Goal: Navigation & Orientation: Find specific page/section

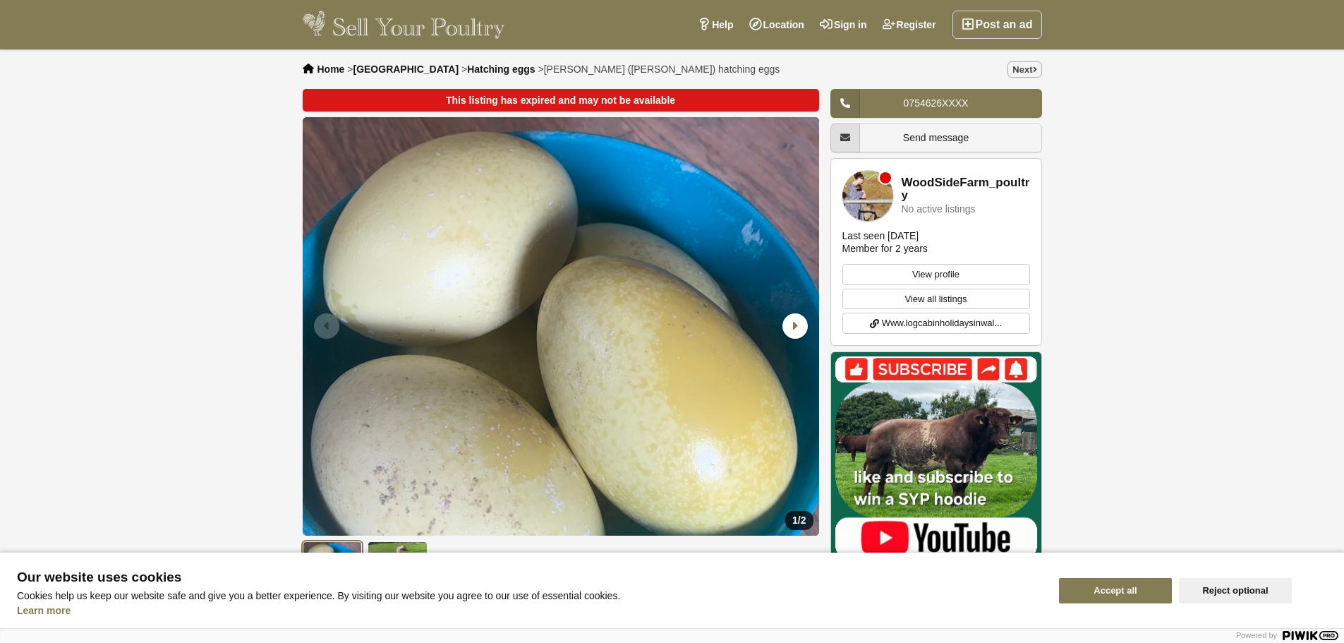
click at [934, 186] on link "WoodSideFarm_poultry" at bounding box center [966, 189] width 128 height 26
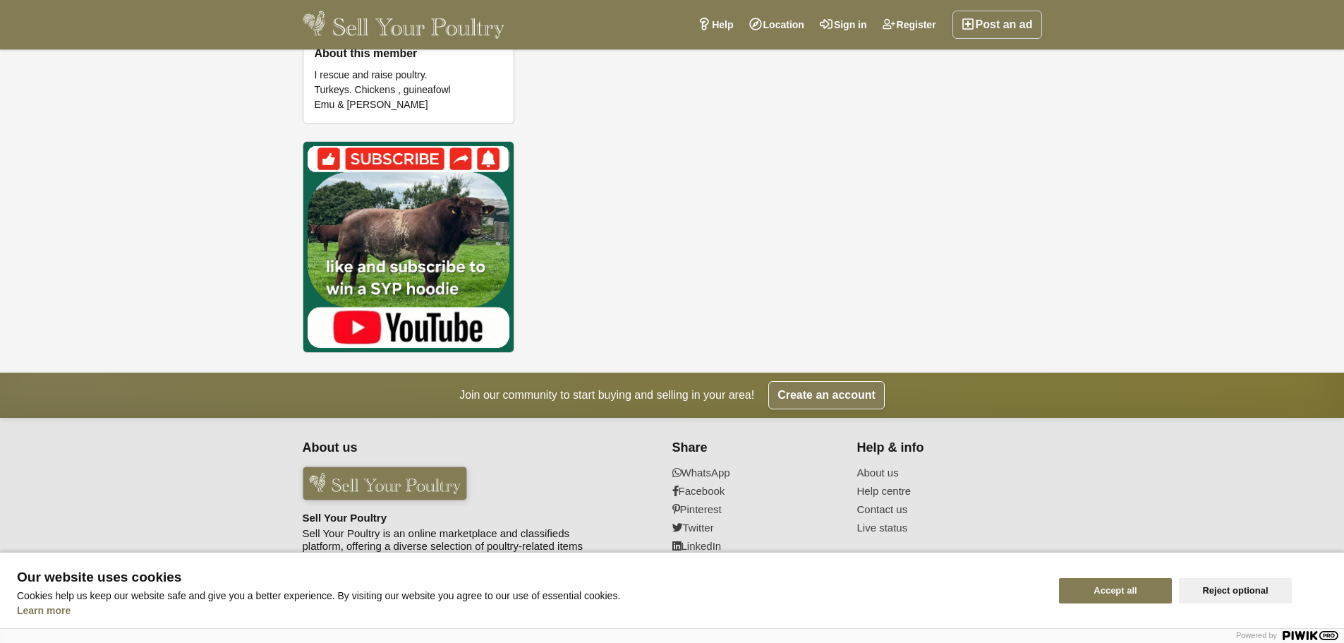
scroll to position [227, 0]
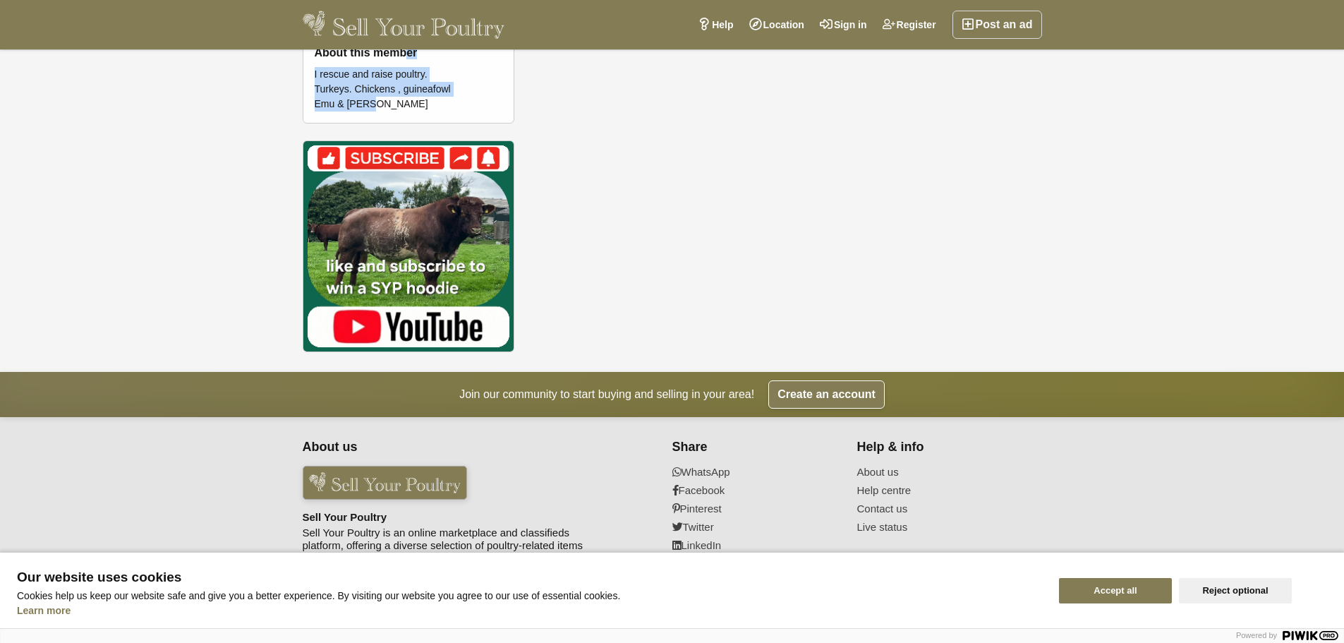
drag, startPoint x: 404, startPoint y: 75, endPoint x: 412, endPoint y: 23, distance: 52.8
click at [409, 31] on body "Post an ad Register Sign in Location Help Search by keyword, category or locati…" at bounding box center [672, 208] width 1344 height 871
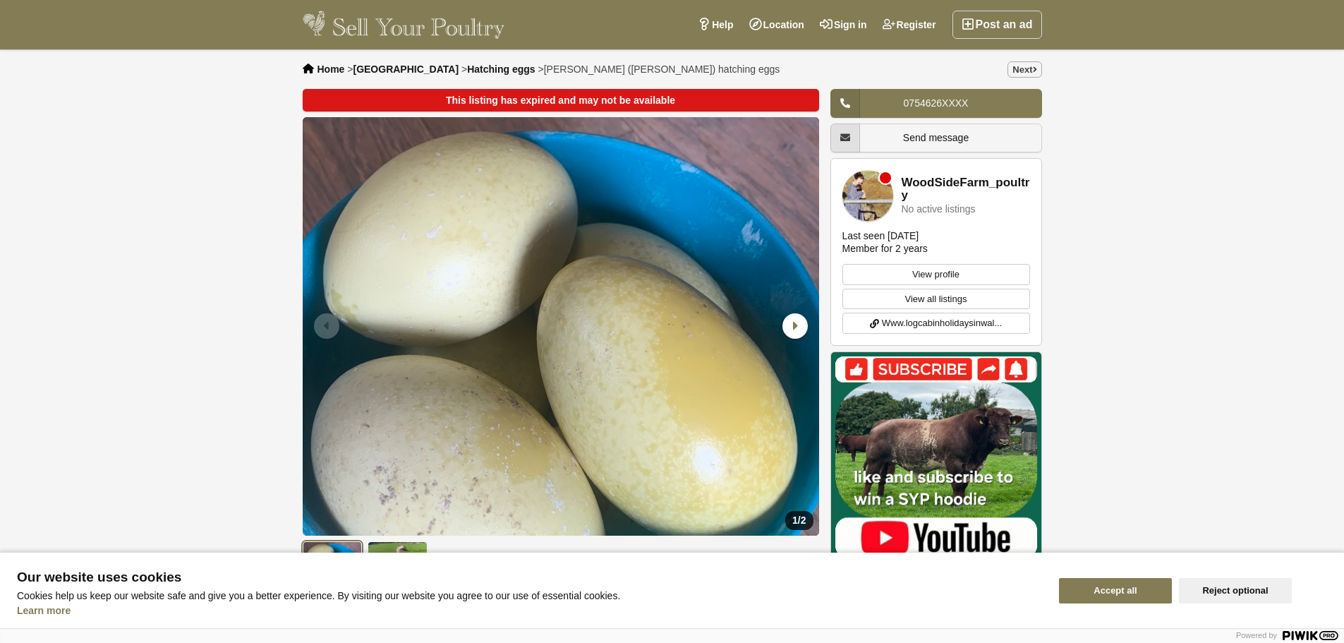
click at [467, 64] on span "Hatching eggs" at bounding box center [501, 69] width 68 height 11
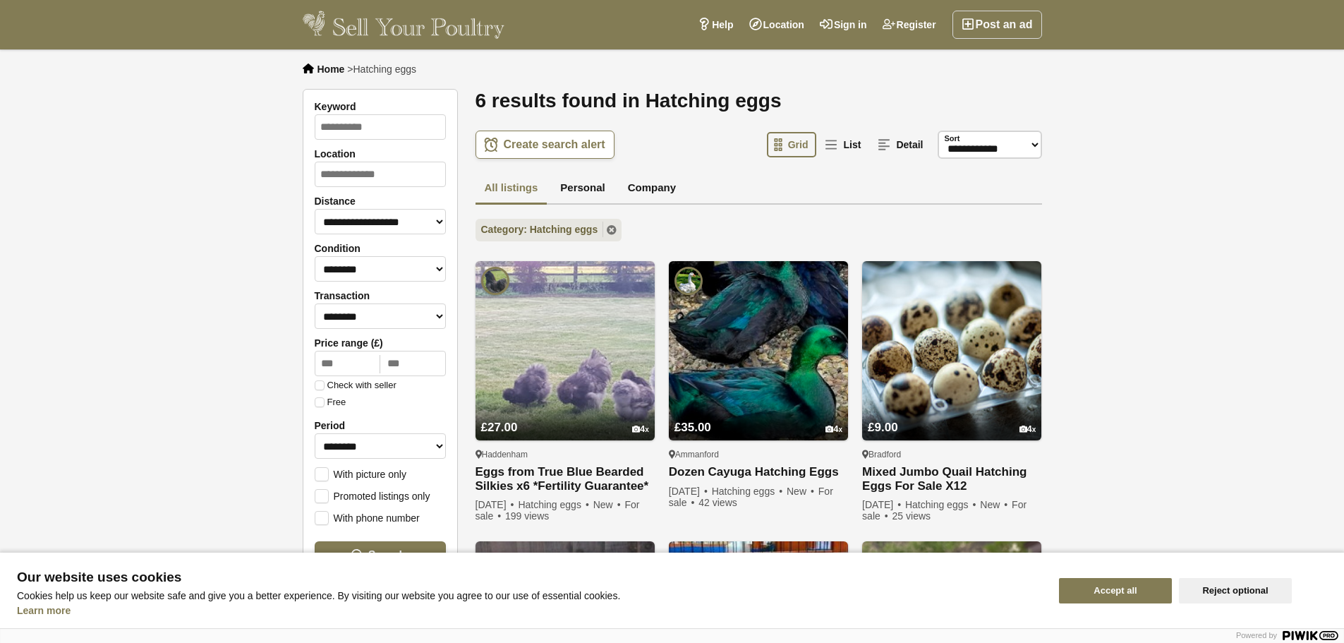
click at [327, 65] on span "Home" at bounding box center [332, 69] width 28 height 11
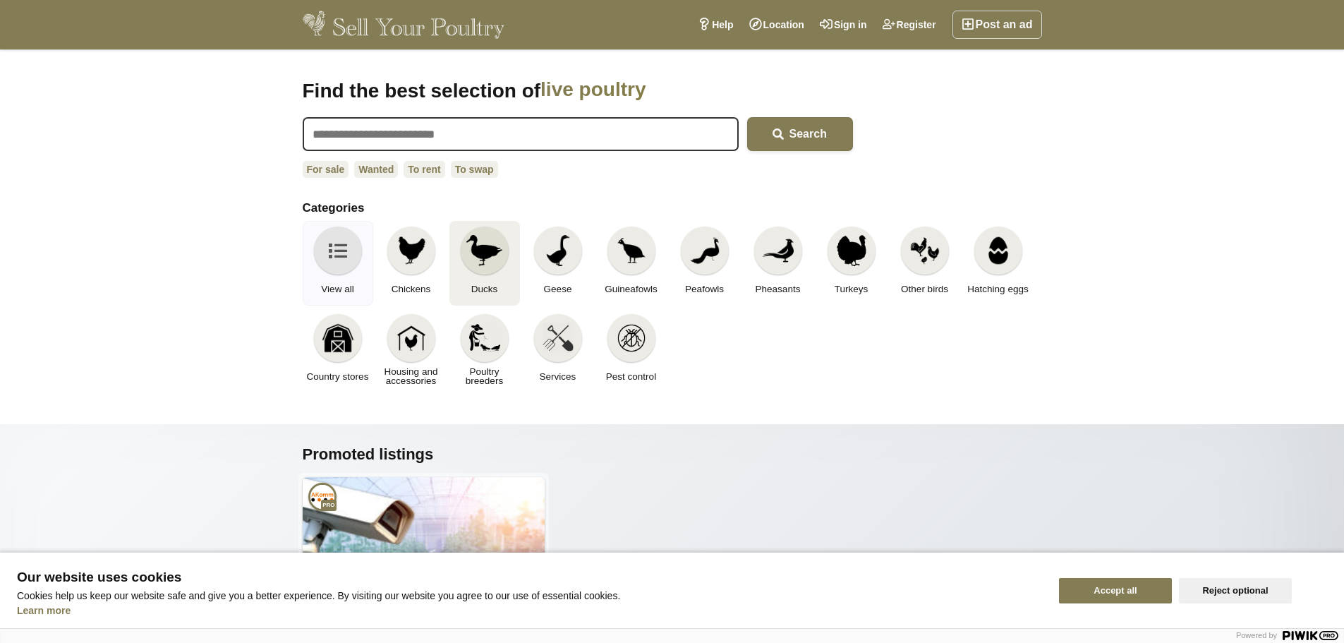
click at [491, 260] on img at bounding box center [483, 250] width 35 height 31
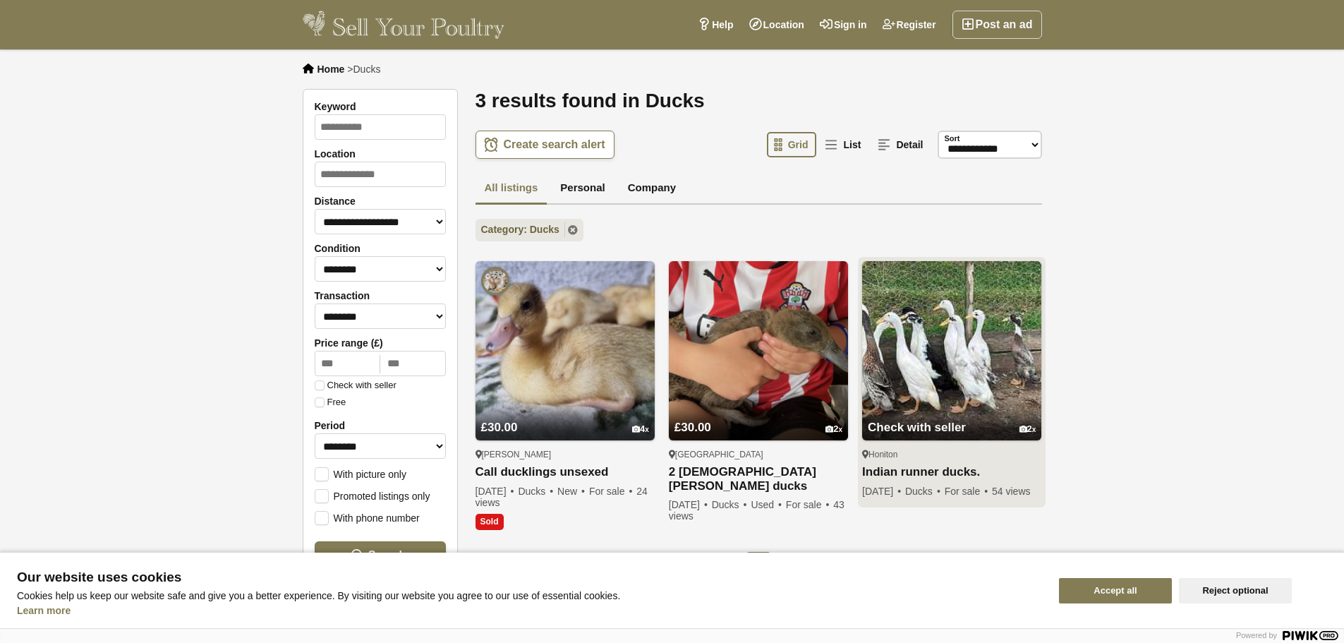
scroll to position [282, 0]
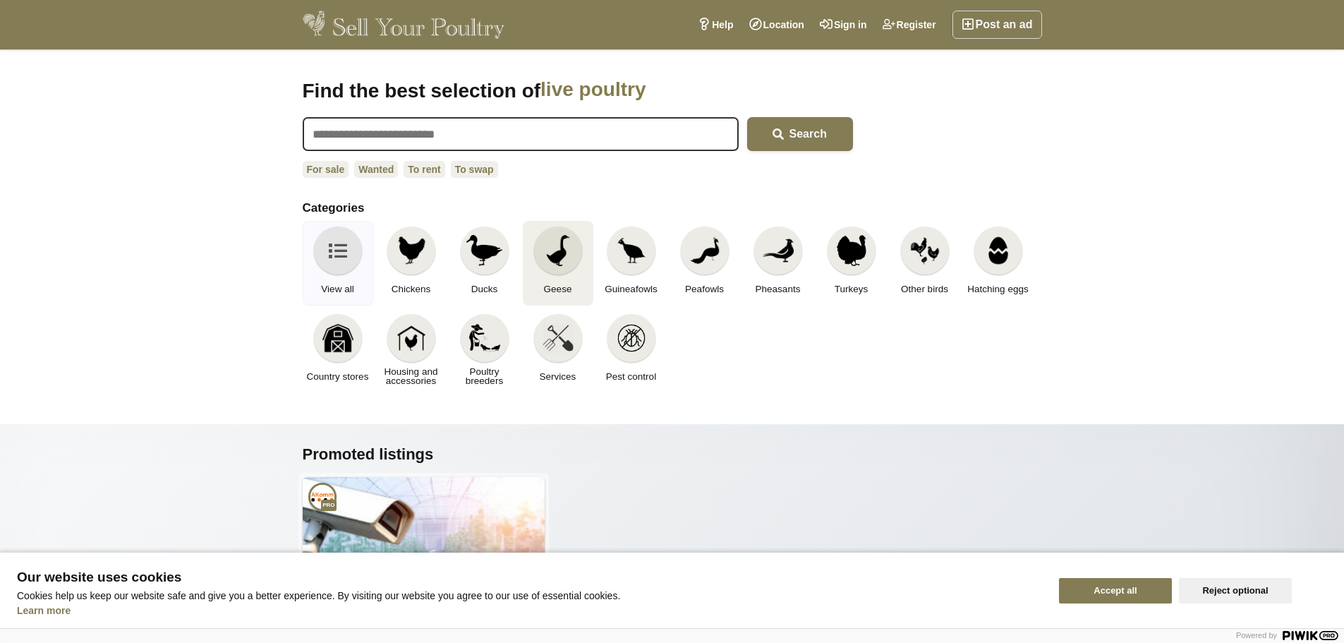
click at [554, 260] on img at bounding box center [558, 250] width 31 height 31
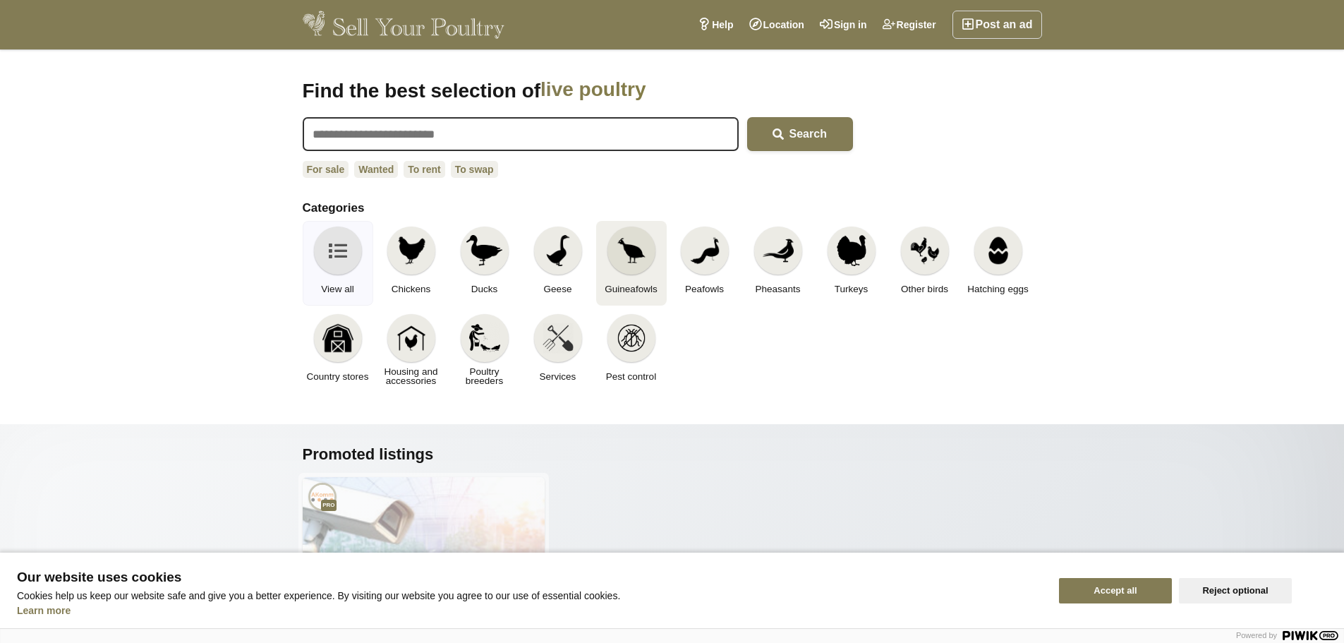
click at [626, 256] on img at bounding box center [631, 250] width 31 height 31
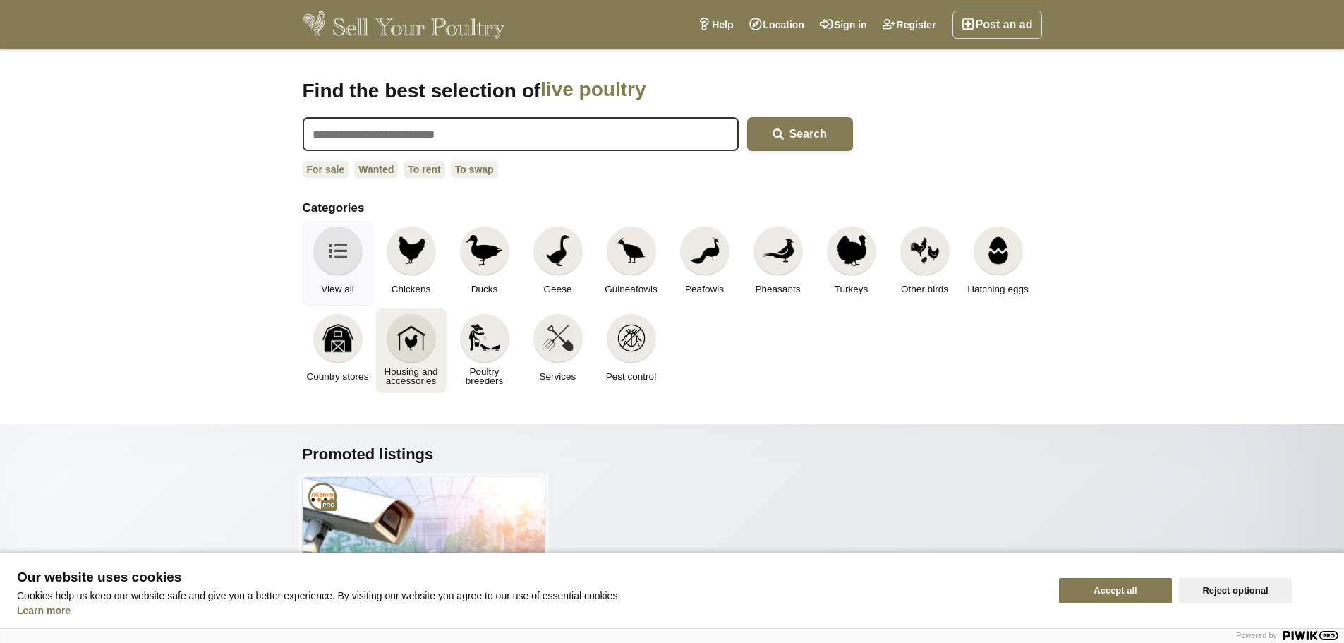
click at [392, 338] on div at bounding box center [411, 338] width 48 height 48
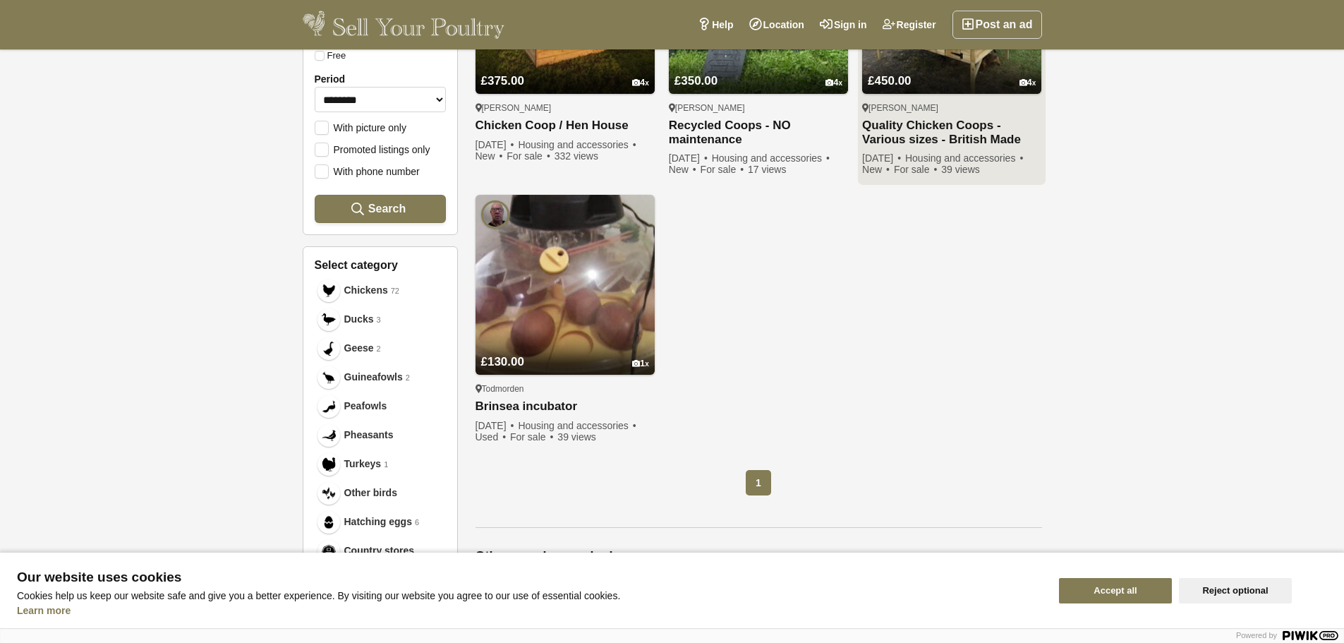
scroll to position [353, 0]
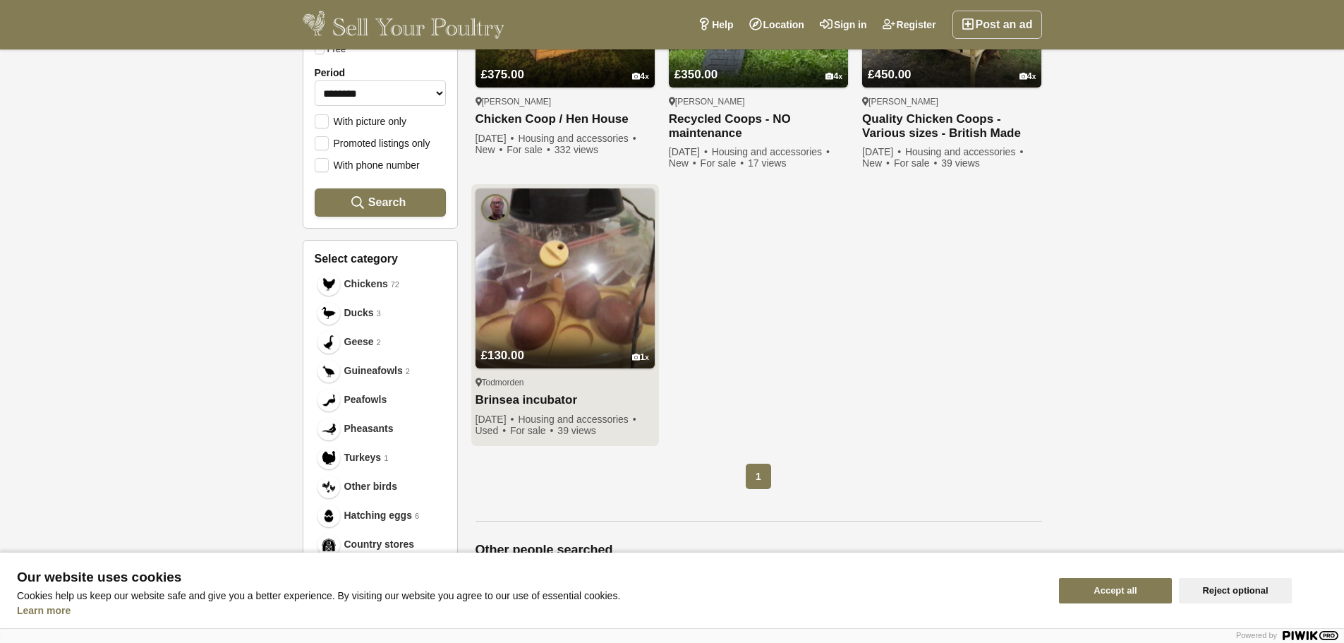
click at [543, 320] on img at bounding box center [565, 277] width 179 height 179
